Goal: Task Accomplishment & Management: Complete application form

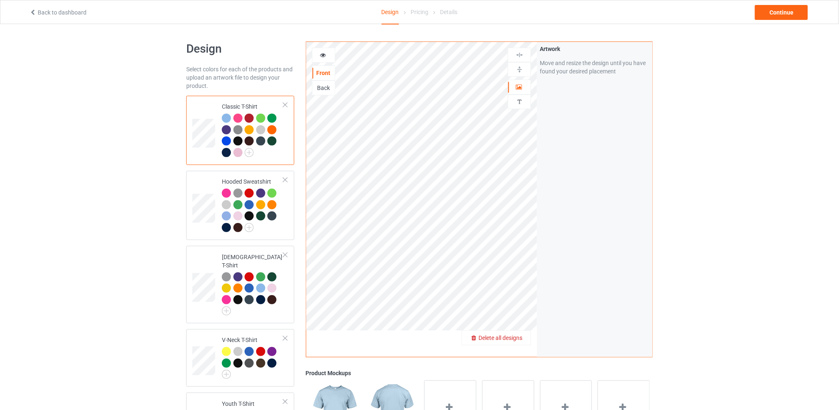
click at [520, 337] on span "Delete all designs" at bounding box center [501, 337] width 44 height 7
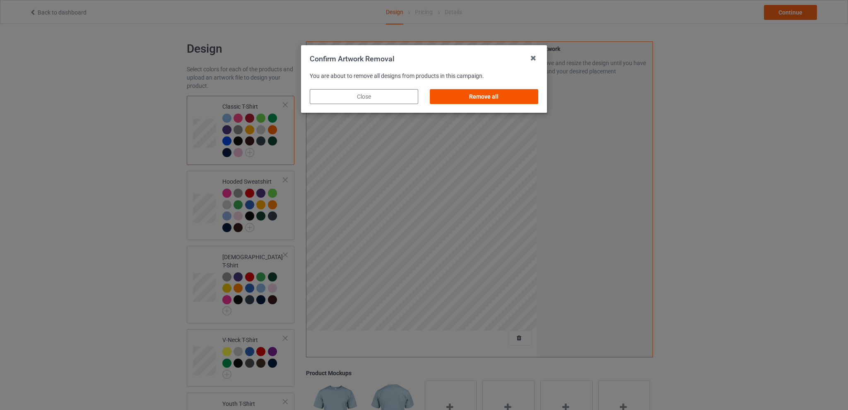
click at [494, 96] on div "Remove all" at bounding box center [484, 96] width 108 height 15
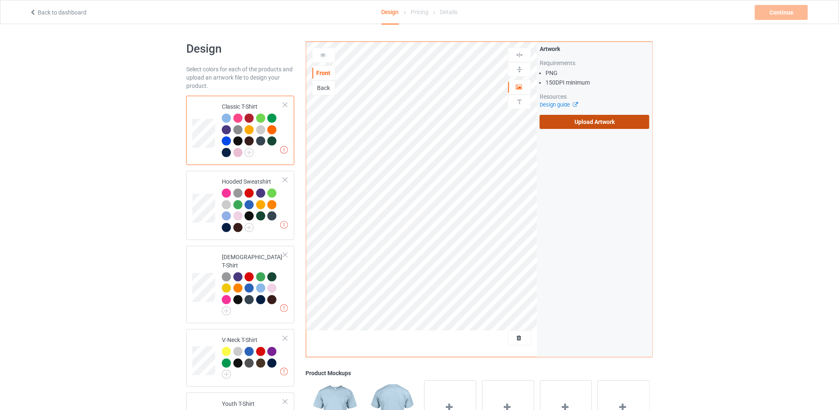
click at [585, 122] on label "Upload Artwork" at bounding box center [595, 122] width 110 height 14
click at [0, 0] on input "Upload Artwork" at bounding box center [0, 0] width 0 height 0
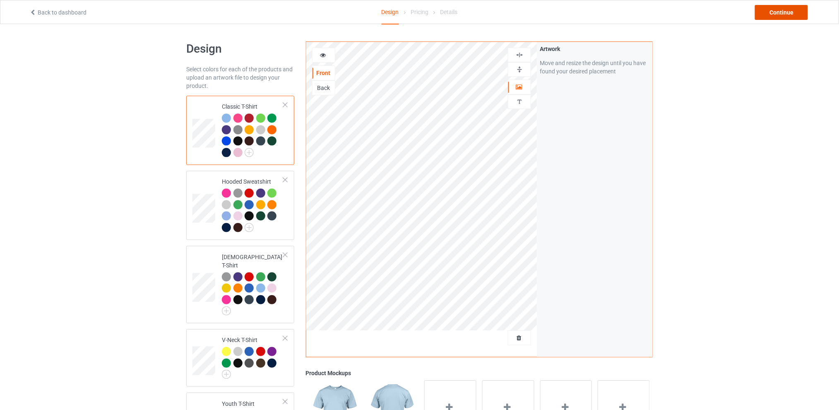
click at [767, 14] on div "Continue" at bounding box center [781, 12] width 53 height 15
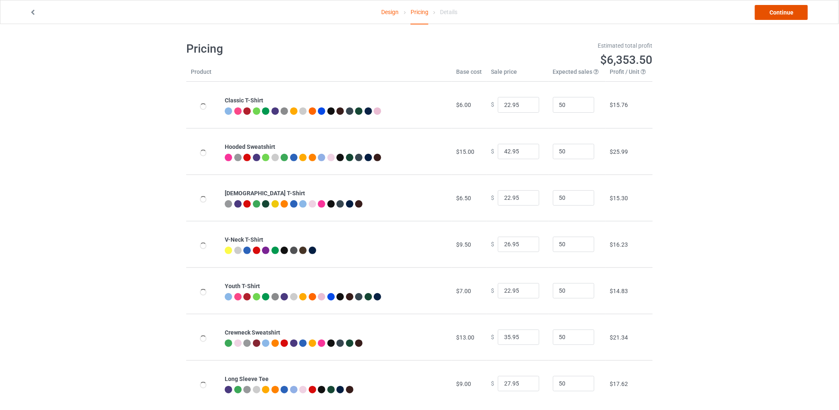
click at [769, 17] on link "Continue" at bounding box center [781, 12] width 53 height 15
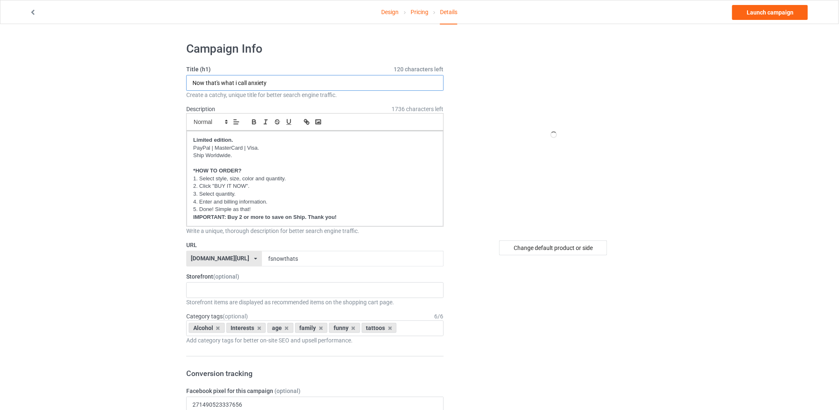
drag, startPoint x: 273, startPoint y: 82, endPoint x: 142, endPoint y: 84, distance: 130.9
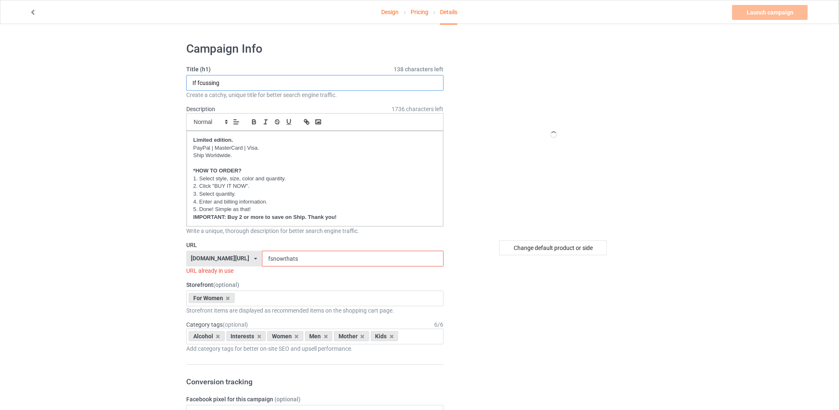
click at [200, 80] on input "If fcussing" at bounding box center [315, 83] width 258 height 16
click at [225, 80] on input "If cussing" at bounding box center [315, 83] width 258 height 16
click at [539, 250] on div "Change default product or side" at bounding box center [553, 247] width 108 height 15
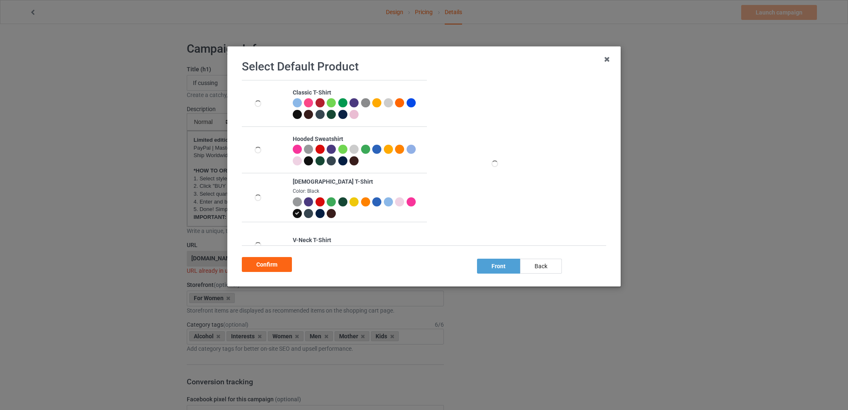
scroll to position [162, 0]
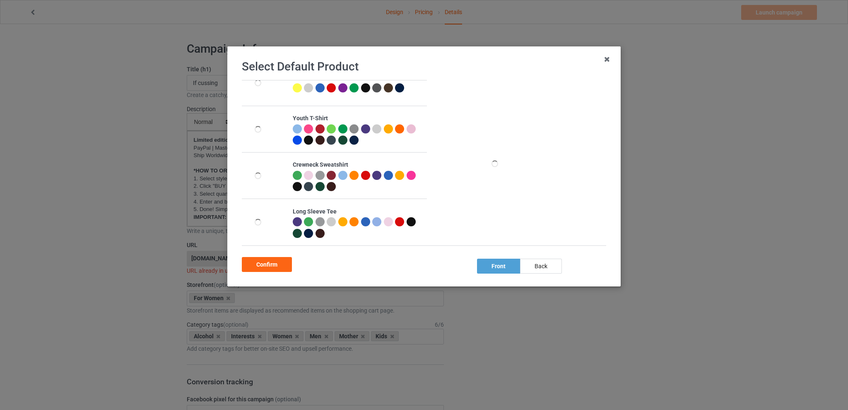
click at [361, 173] on div at bounding box center [365, 175] width 9 height 9
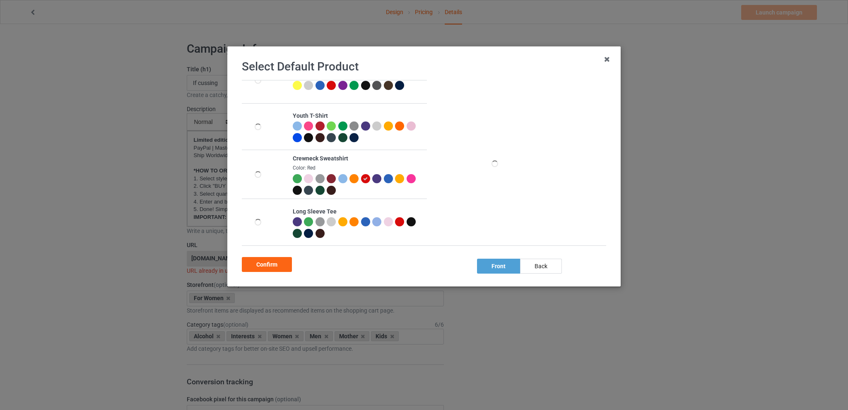
scroll to position [159, 0]
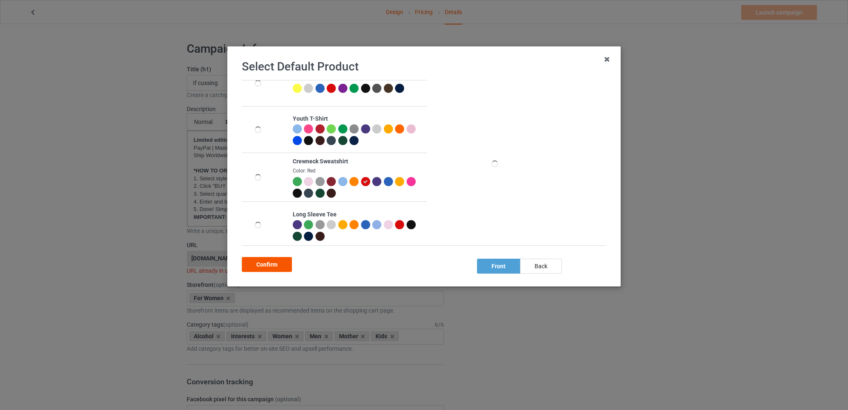
click at [268, 261] on div "Confirm" at bounding box center [267, 264] width 50 height 15
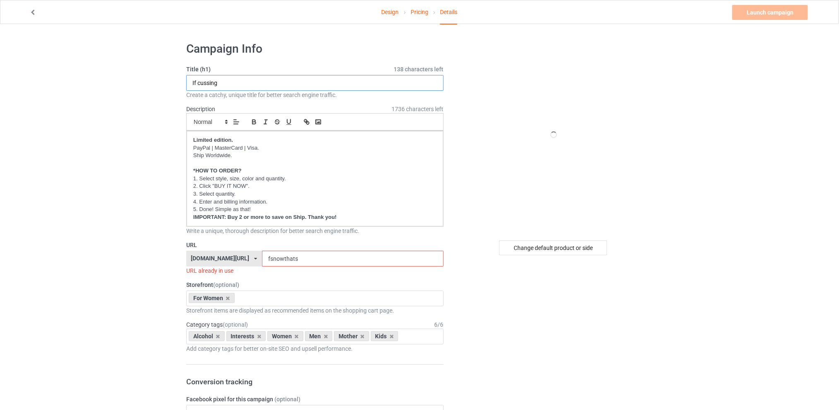
click at [233, 85] on input "If cussing" at bounding box center [315, 83] width 258 height 16
type input "If cussing in front of my child makes me a bad parent"
drag, startPoint x: 309, startPoint y: 260, endPoint x: 255, endPoint y: 260, distance: 54.2
click at [255, 260] on div "[DOMAIN_NAME][URL] [DOMAIN_NAME][URL] [DOMAIN_NAME][URL] [DOMAIN_NAME][URL] 5d7…" at bounding box center [315, 259] width 258 height 16
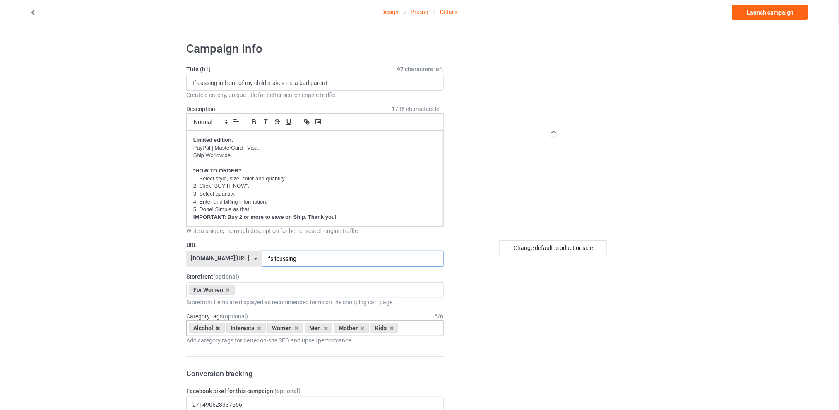
type input "fsifcussing"
click at [217, 327] on icon at bounding box center [218, 327] width 4 height 5
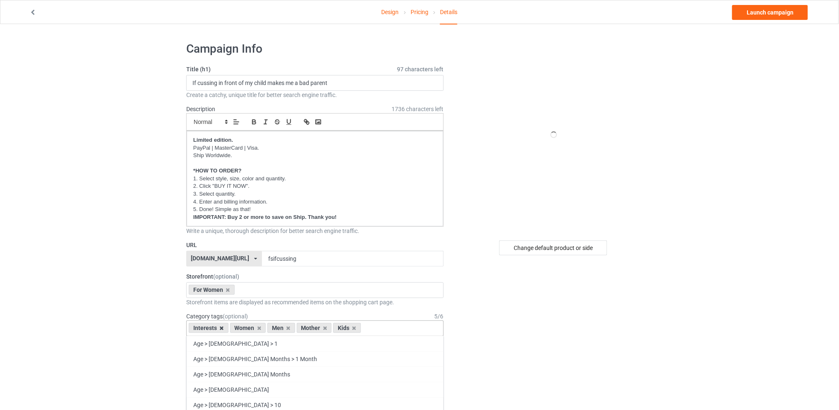
click at [220, 327] on icon at bounding box center [222, 327] width 4 height 5
click at [247, 327] on icon at bounding box center [247, 327] width 4 height 5
click at [253, 328] on icon at bounding box center [255, 327] width 4 height 5
click at [246, 329] on icon at bounding box center [247, 327] width 4 height 5
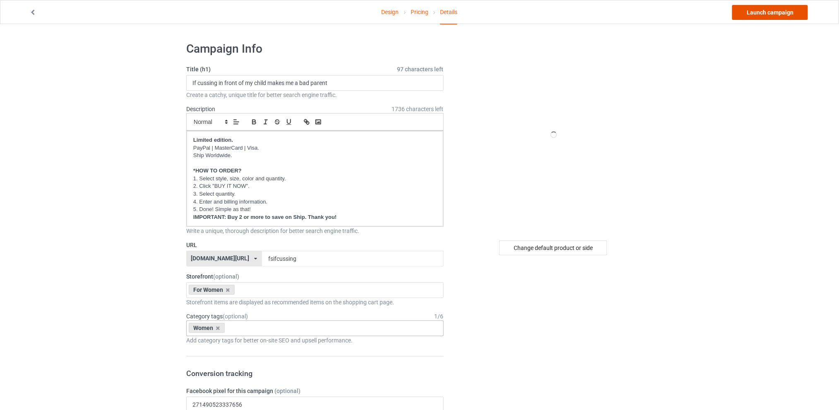
click at [757, 12] on link "Launch campaign" at bounding box center [771, 12] width 76 height 15
